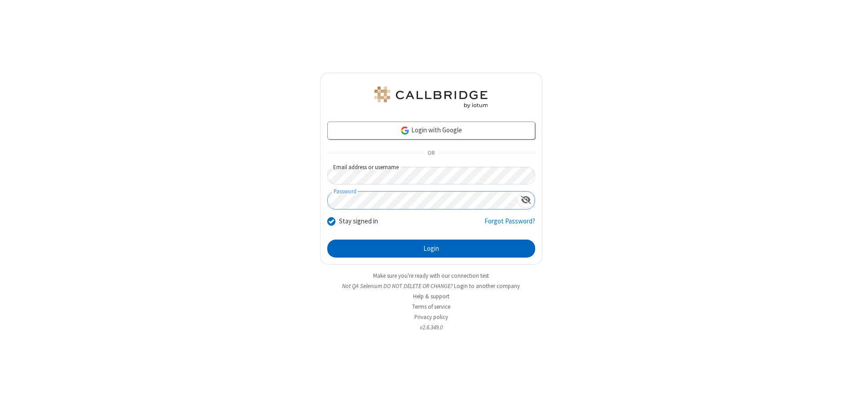
click at [431, 249] on button "Login" at bounding box center [431, 249] width 208 height 18
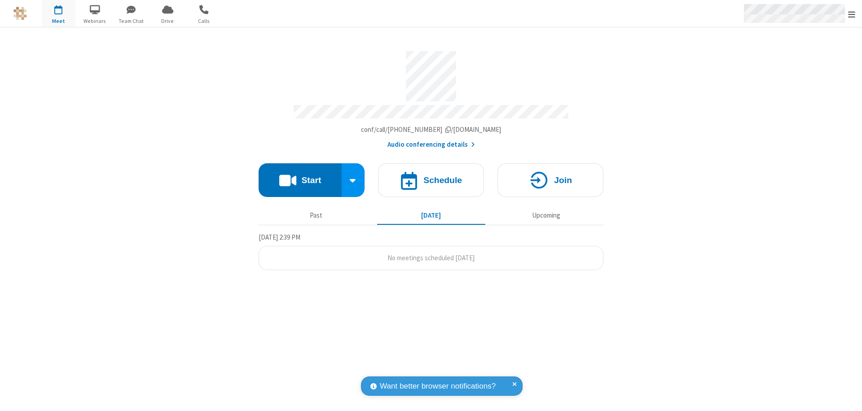
click at [852, 14] on span "Open menu" at bounding box center [851, 14] width 7 height 9
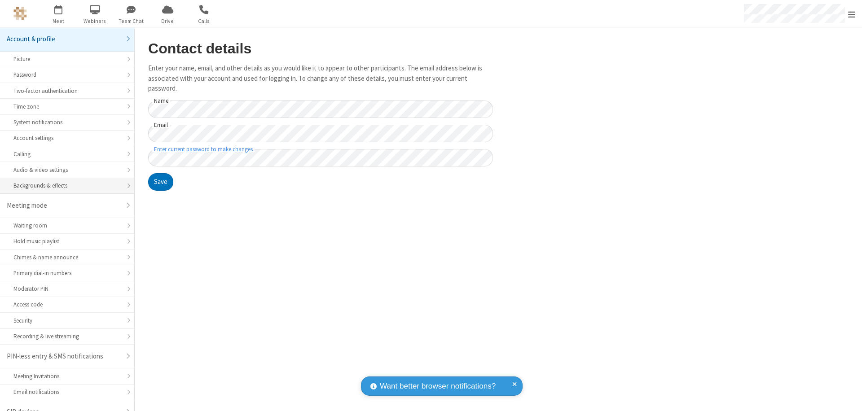
click at [64, 181] on div "Backgrounds & effects" at bounding box center [66, 185] width 107 height 9
